Goal: Navigation & Orientation: Go to known website

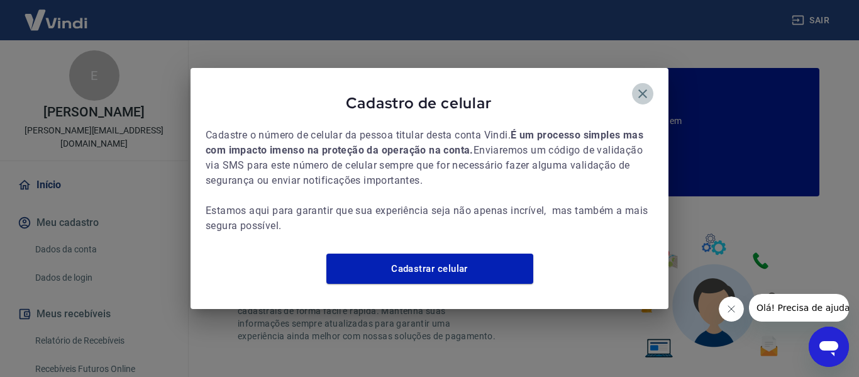
click at [643, 88] on icon "button" at bounding box center [642, 93] width 15 height 15
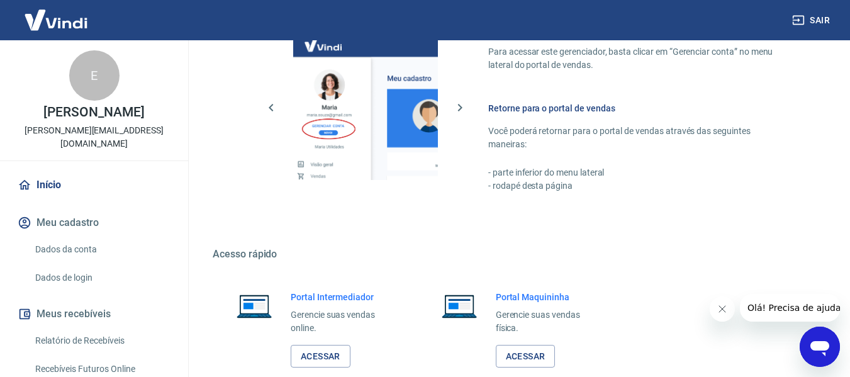
scroll to position [755, 0]
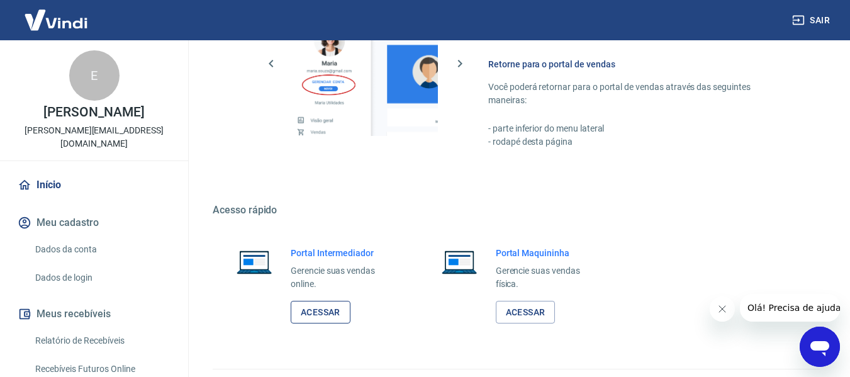
click at [326, 311] on link "Acessar" at bounding box center [321, 312] width 60 height 23
